Goal: Transaction & Acquisition: Purchase product/service

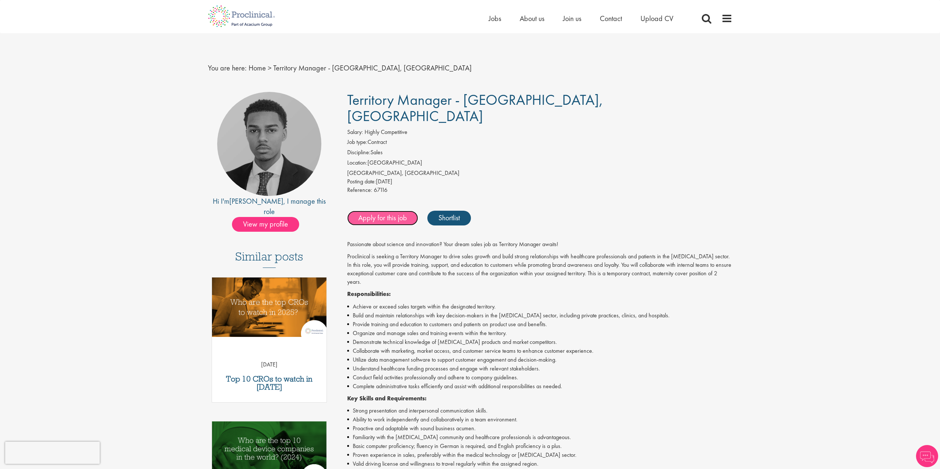
click at [389, 211] on link "Apply for this job" at bounding box center [382, 218] width 71 height 15
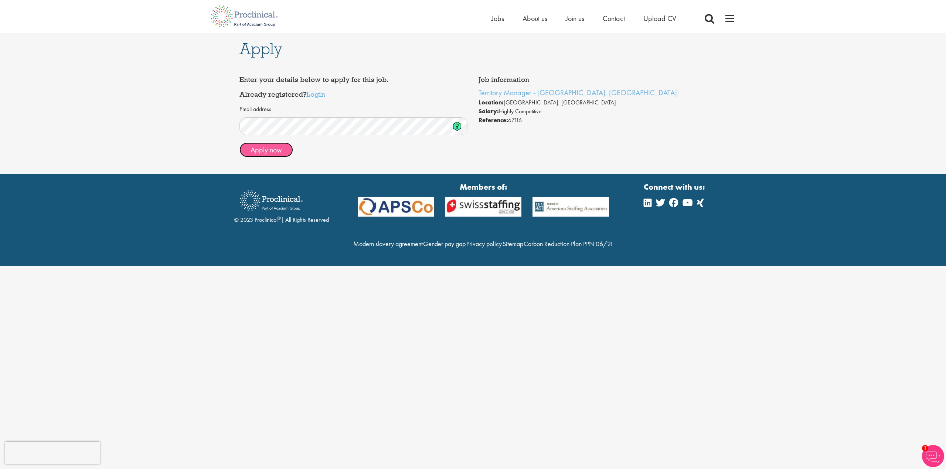
click at [264, 148] on button "Apply now" at bounding box center [266, 150] width 54 height 15
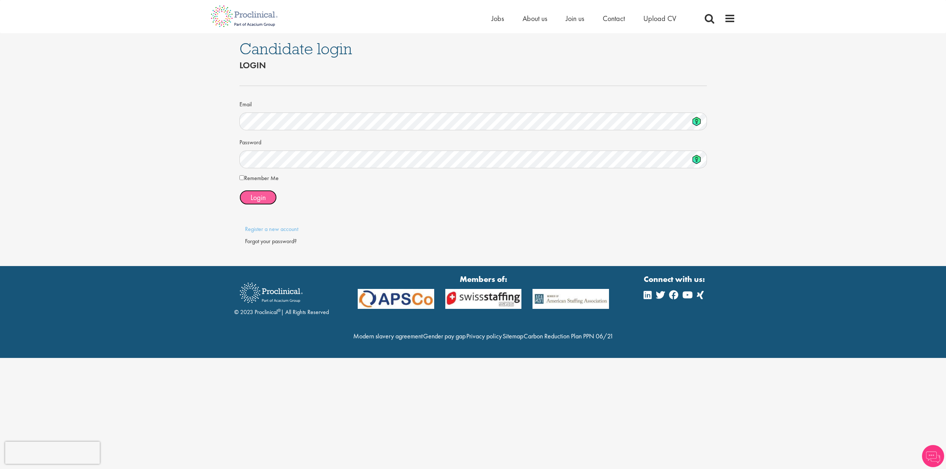
click at [255, 198] on span "Login" at bounding box center [257, 198] width 15 height 10
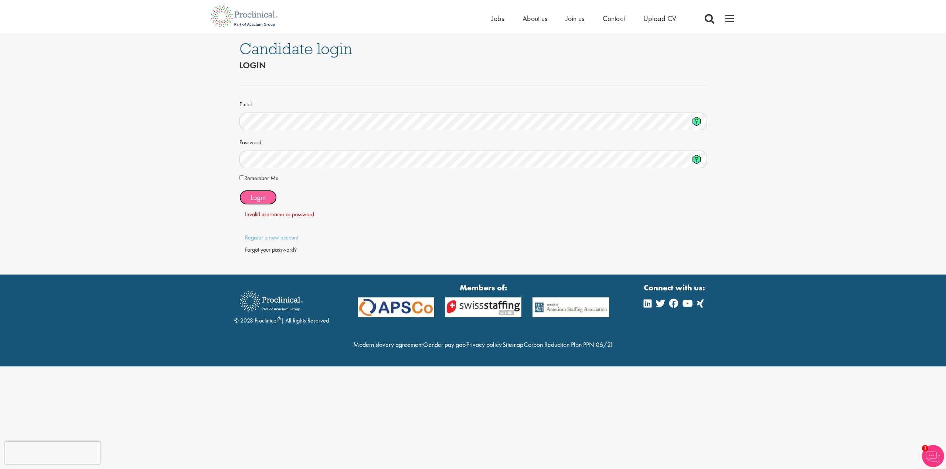
click at [258, 197] on span "Login" at bounding box center [257, 198] width 15 height 10
click at [260, 195] on span "Login" at bounding box center [257, 198] width 15 height 10
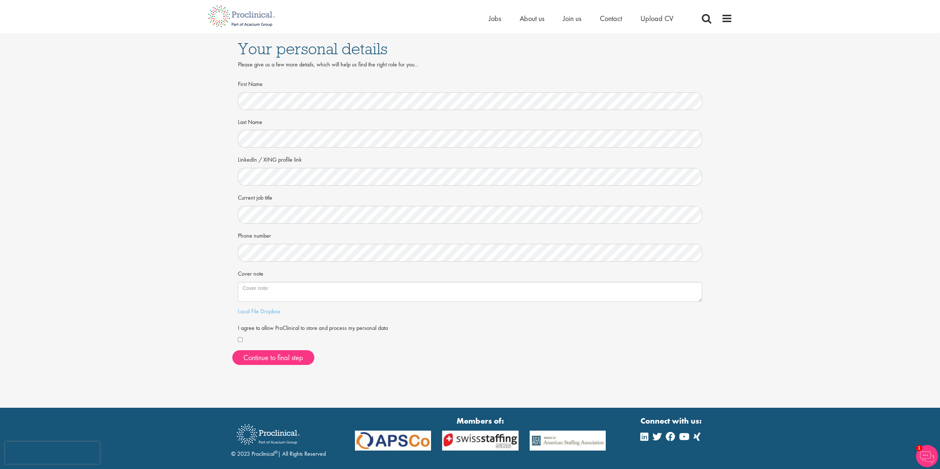
drag, startPoint x: 314, startPoint y: 205, endPoint x: 174, endPoint y: 272, distance: 155.8
click at [174, 272] on div "Your personal details Please give us a few more details, which will help us fin…" at bounding box center [469, 202] width 951 height 338
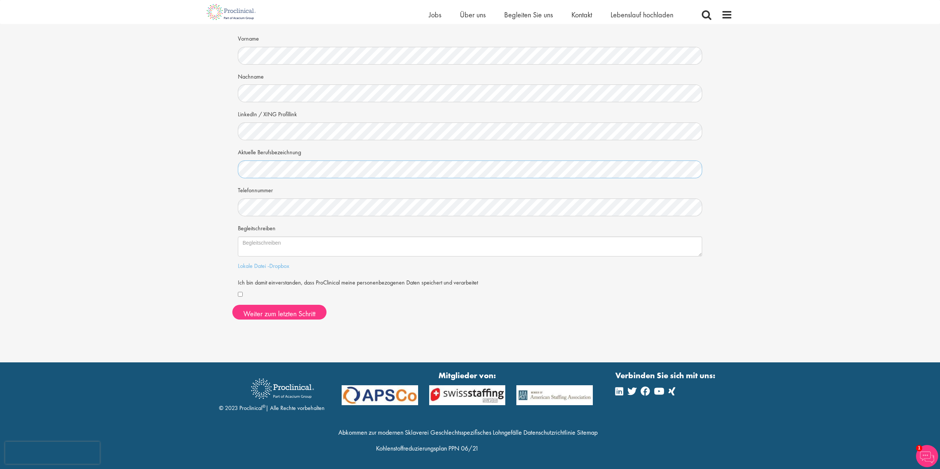
scroll to position [37, 0]
click at [278, 317] on font "Weiter zum letzten Schritt" at bounding box center [279, 313] width 72 height 10
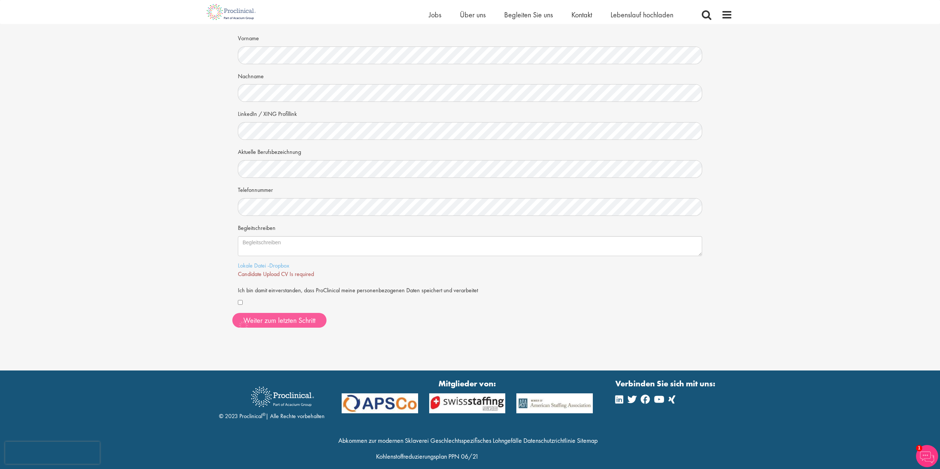
scroll to position [46, 0]
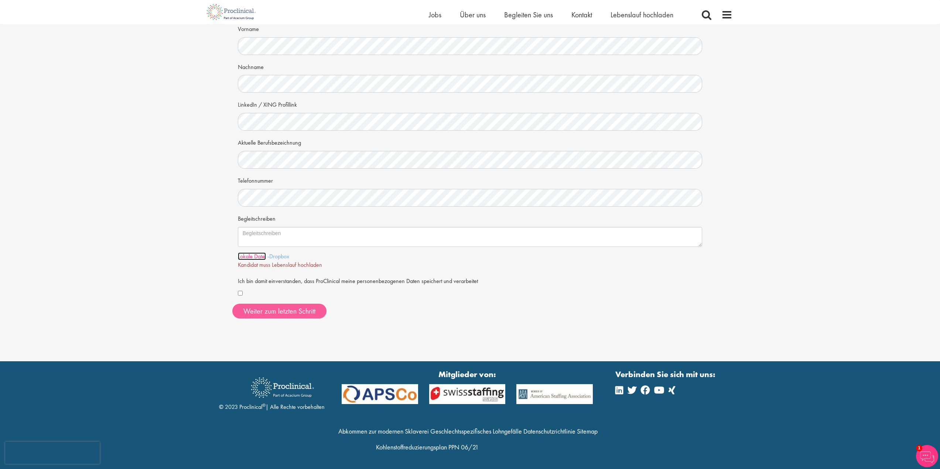
click at [260, 257] on font "Lokale Datei" at bounding box center [252, 257] width 28 height 8
click at [274, 312] on font "Weiter zum letzten Schritt" at bounding box center [279, 312] width 72 height 10
click at [257, 257] on font "Lokale Datei" at bounding box center [252, 257] width 28 height 8
click at [277, 256] on font "-Dropbox" at bounding box center [278, 257] width 22 height 8
click at [244, 257] on font "Lokale Datei" at bounding box center [252, 257] width 28 height 8
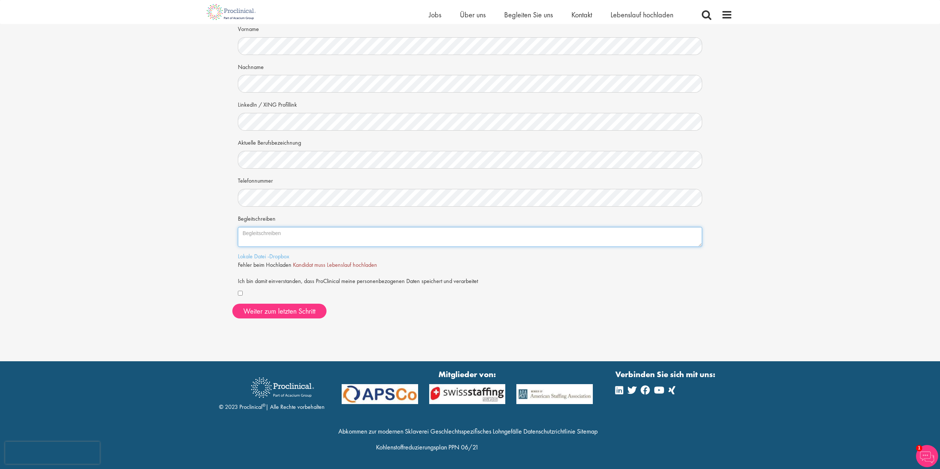
click at [322, 236] on textarea "Begleitschreiben" at bounding box center [470, 237] width 465 height 20
click at [276, 312] on font "Weiter zum letzten Schritt" at bounding box center [279, 312] width 72 height 10
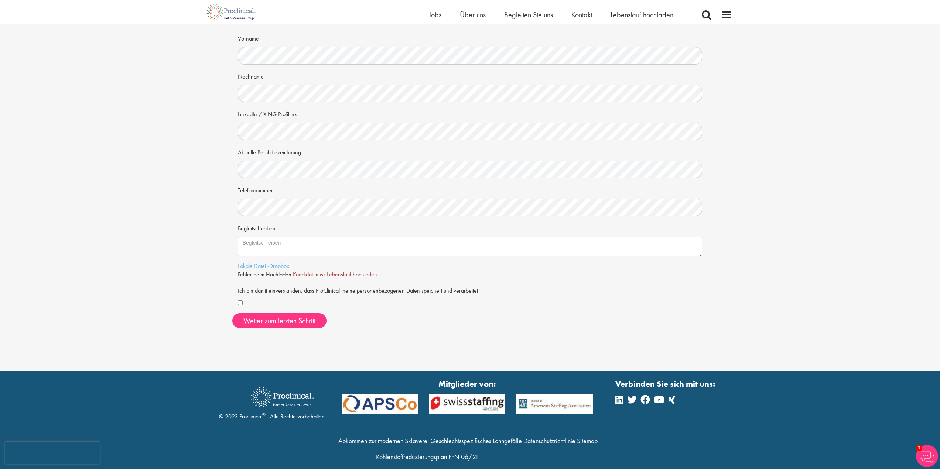
scroll to position [37, 0]
click at [253, 266] on font "Lokale Datei" at bounding box center [252, 266] width 28 height 8
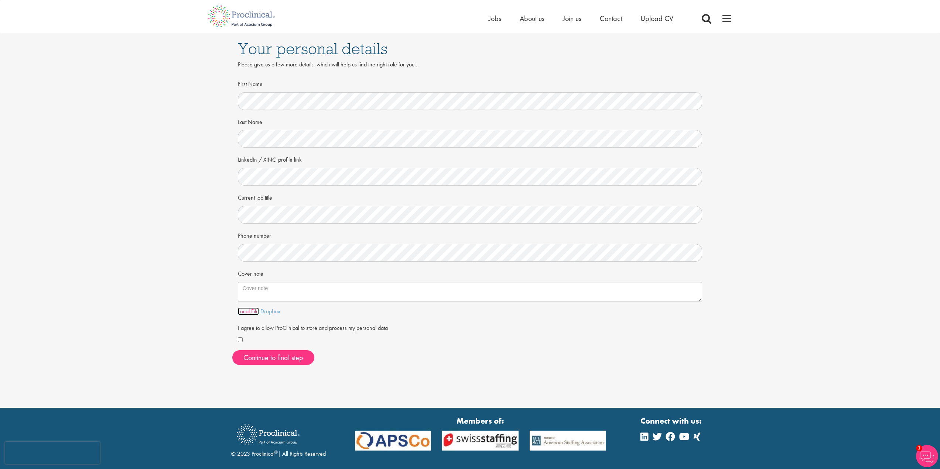
click at [247, 312] on link "Local File" at bounding box center [248, 312] width 21 height 8
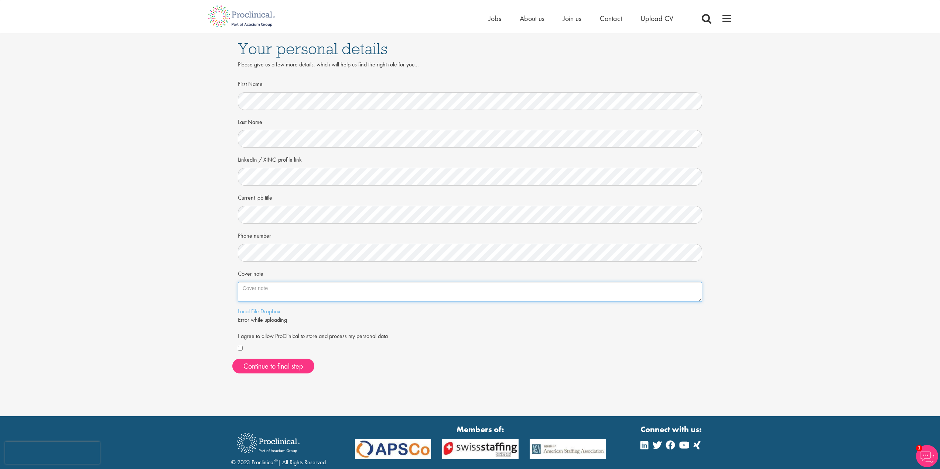
click at [273, 289] on textarea "Cover note" at bounding box center [470, 292] width 465 height 20
click at [250, 313] on link "Local File" at bounding box center [248, 312] width 21 height 8
click at [286, 367] on button "Continue to final step" at bounding box center [273, 366] width 82 height 15
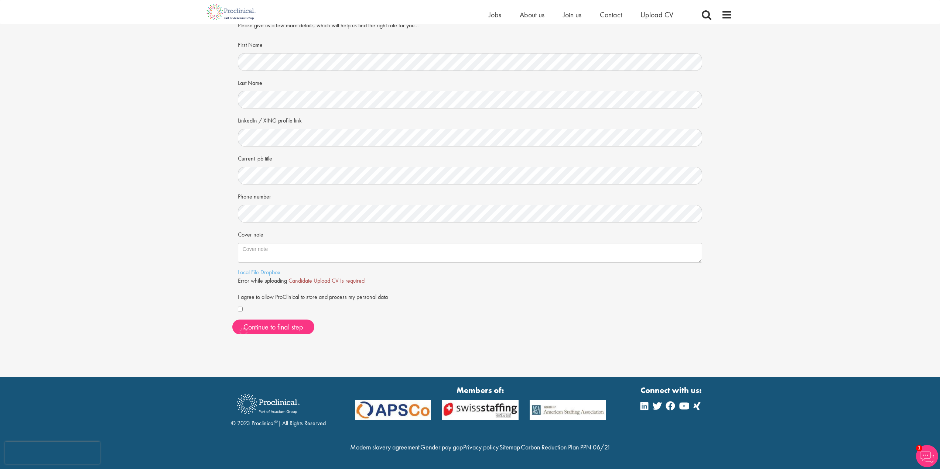
scroll to position [46, 0]
click at [251, 269] on link "Local File" at bounding box center [248, 273] width 21 height 8
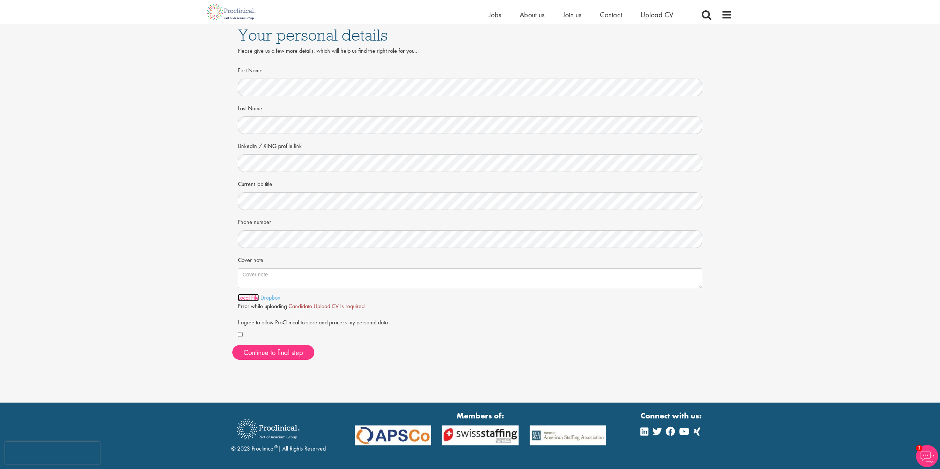
scroll to position [0, 0]
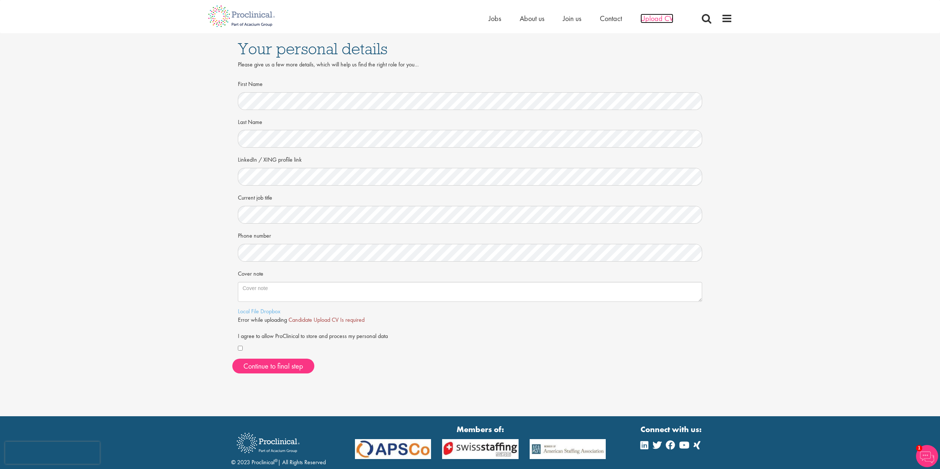
click at [659, 18] on span "Upload CV" at bounding box center [656, 19] width 33 height 10
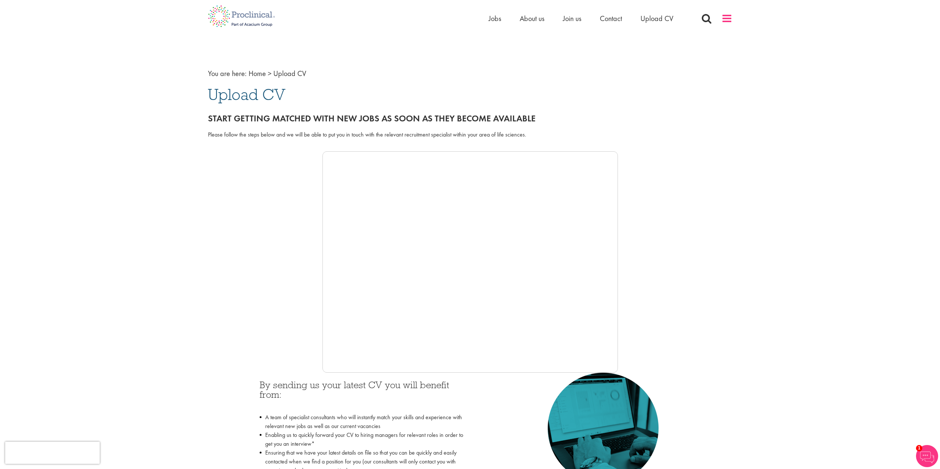
click at [723, 17] on span at bounding box center [726, 18] width 11 height 11
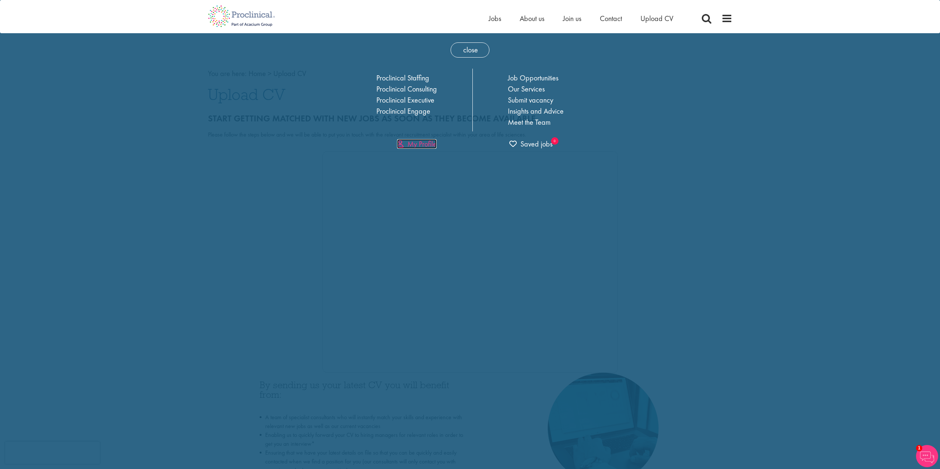
click at [429, 144] on link "My Profile" at bounding box center [417, 144] width 40 height 10
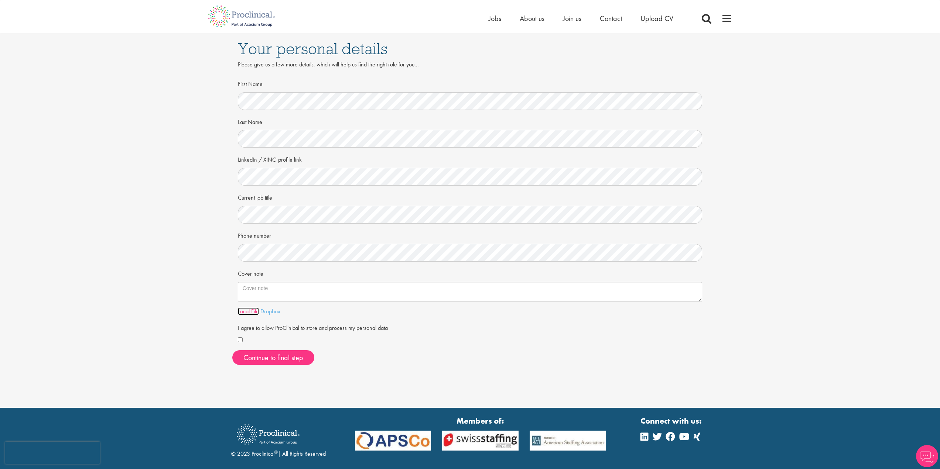
click at [249, 313] on link "Local File" at bounding box center [248, 312] width 21 height 8
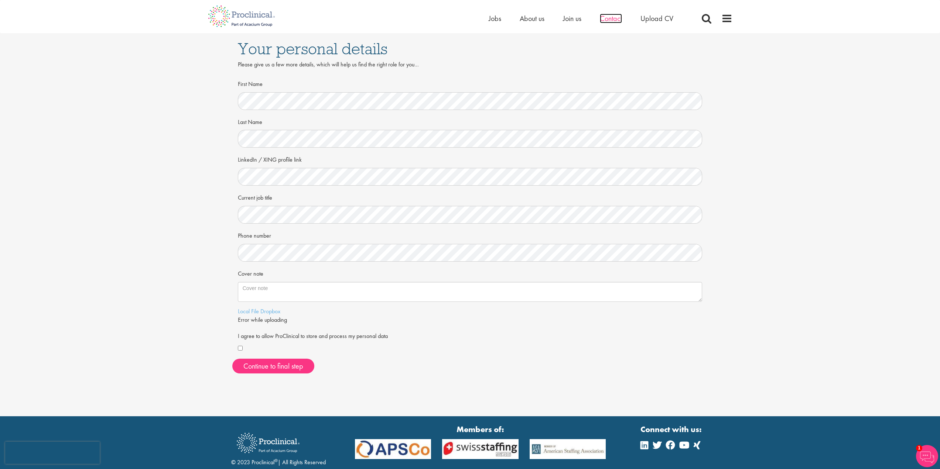
click at [607, 18] on span "Contact" at bounding box center [611, 19] width 22 height 10
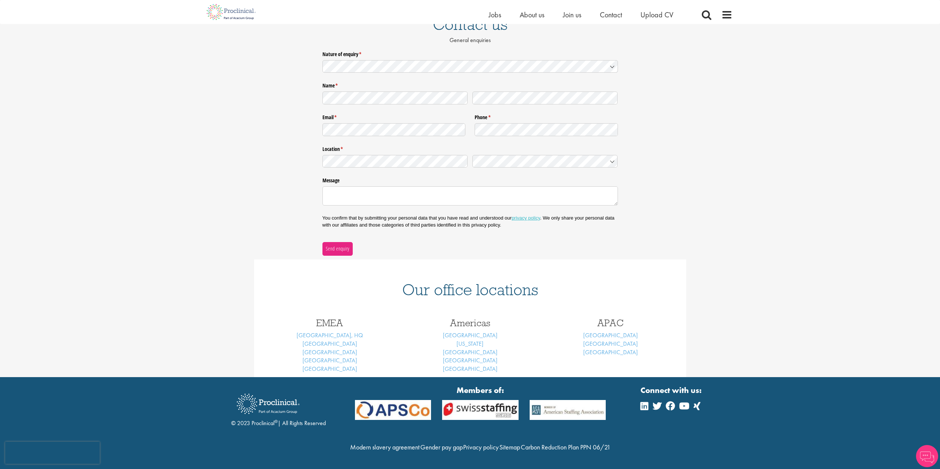
scroll to position [86, 0]
click at [324, 357] on link "[GEOGRAPHIC_DATA]" at bounding box center [330, 361] width 55 height 8
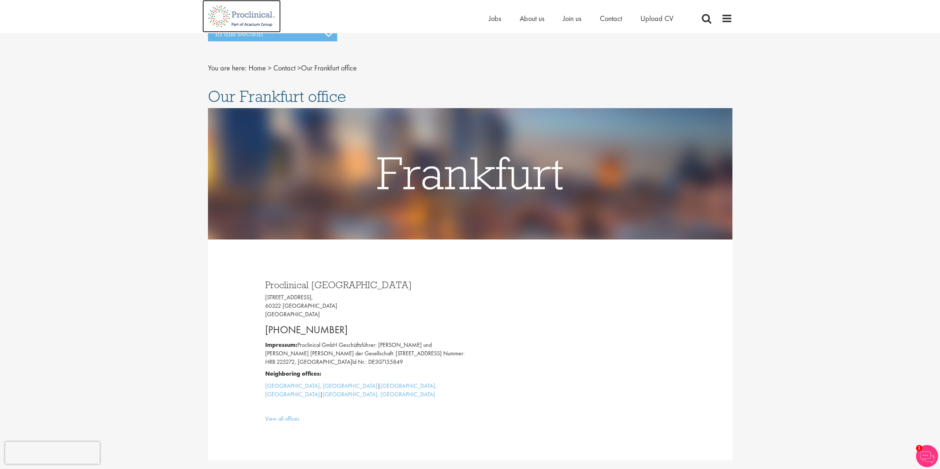
click at [251, 13] on img at bounding box center [241, 16] width 78 height 33
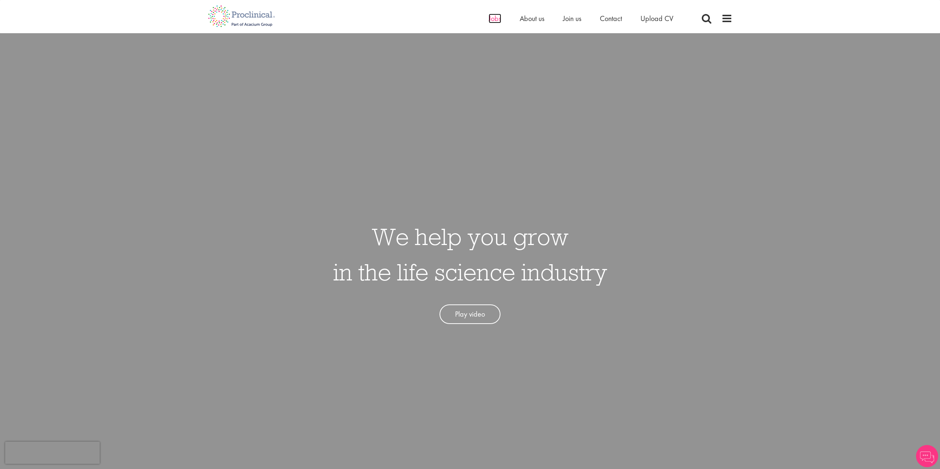
click at [498, 17] on span "Jobs" at bounding box center [495, 19] width 13 height 10
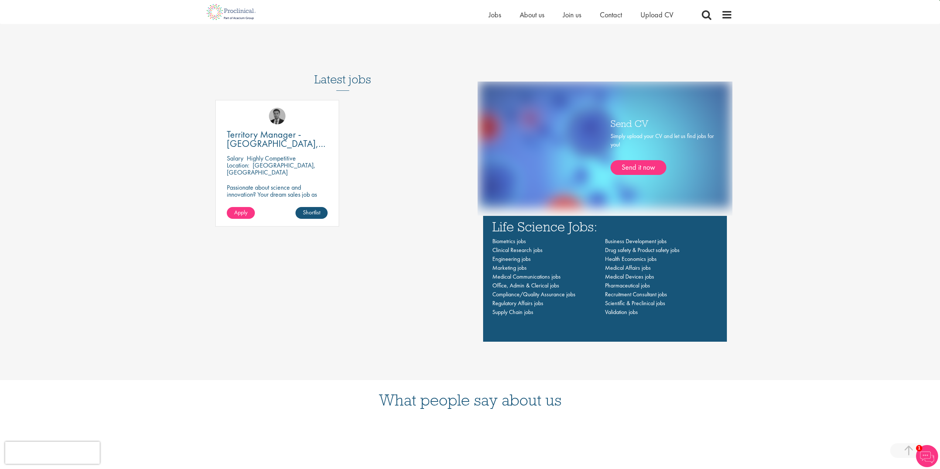
scroll to position [591, 0]
click at [236, 213] on span "Apply" at bounding box center [240, 212] width 13 height 8
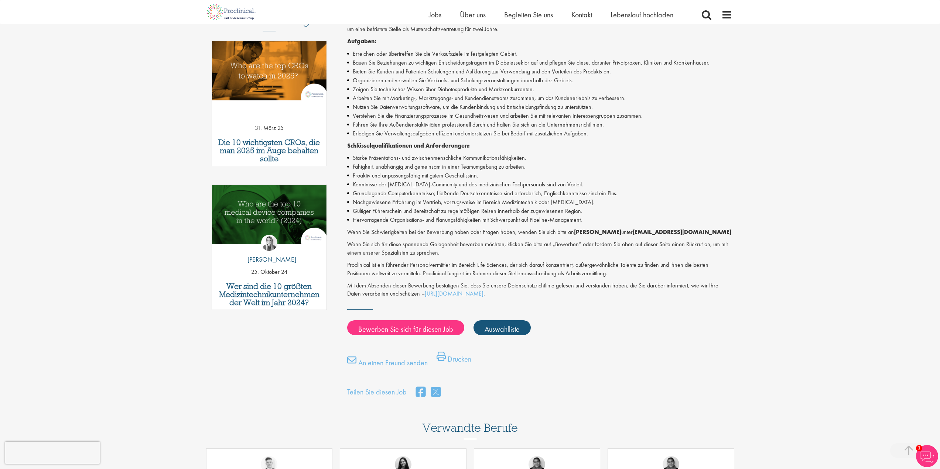
scroll to position [228, 0]
drag, startPoint x: 624, startPoint y: 232, endPoint x: 696, endPoint y: 232, distance: 71.7
click at [696, 232] on font "[EMAIL_ADDRESS][DOMAIN_NAME]" at bounding box center [682, 232] width 99 height 8
copy font "[EMAIL_ADDRESS][DOMAIN_NAME]"
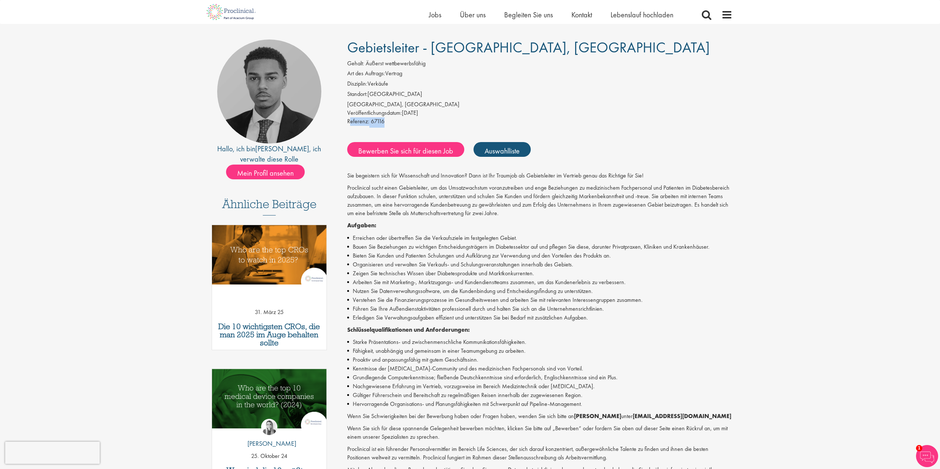
drag, startPoint x: 385, startPoint y: 120, endPoint x: 349, endPoint y: 122, distance: 36.6
click at [349, 122] on div "Referenz: 67116" at bounding box center [539, 122] width 385 height 10
click at [362, 123] on font "Referenz:" at bounding box center [358, 121] width 22 height 8
drag, startPoint x: 385, startPoint y: 121, endPoint x: 347, endPoint y: 122, distance: 38.1
click at [347, 122] on div "Gehalt: Äußerst wettbewerbsfähig Art des Auftrags: Vertrag Disziplin: Verkäufe …" at bounding box center [540, 93] width 396 height 68
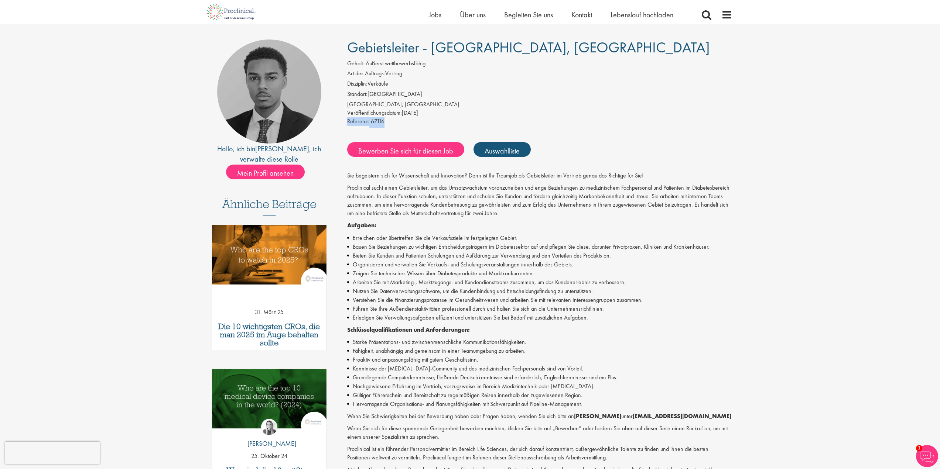
copy div "Referenz: 67116"
